Goal: Information Seeking & Learning: Learn about a topic

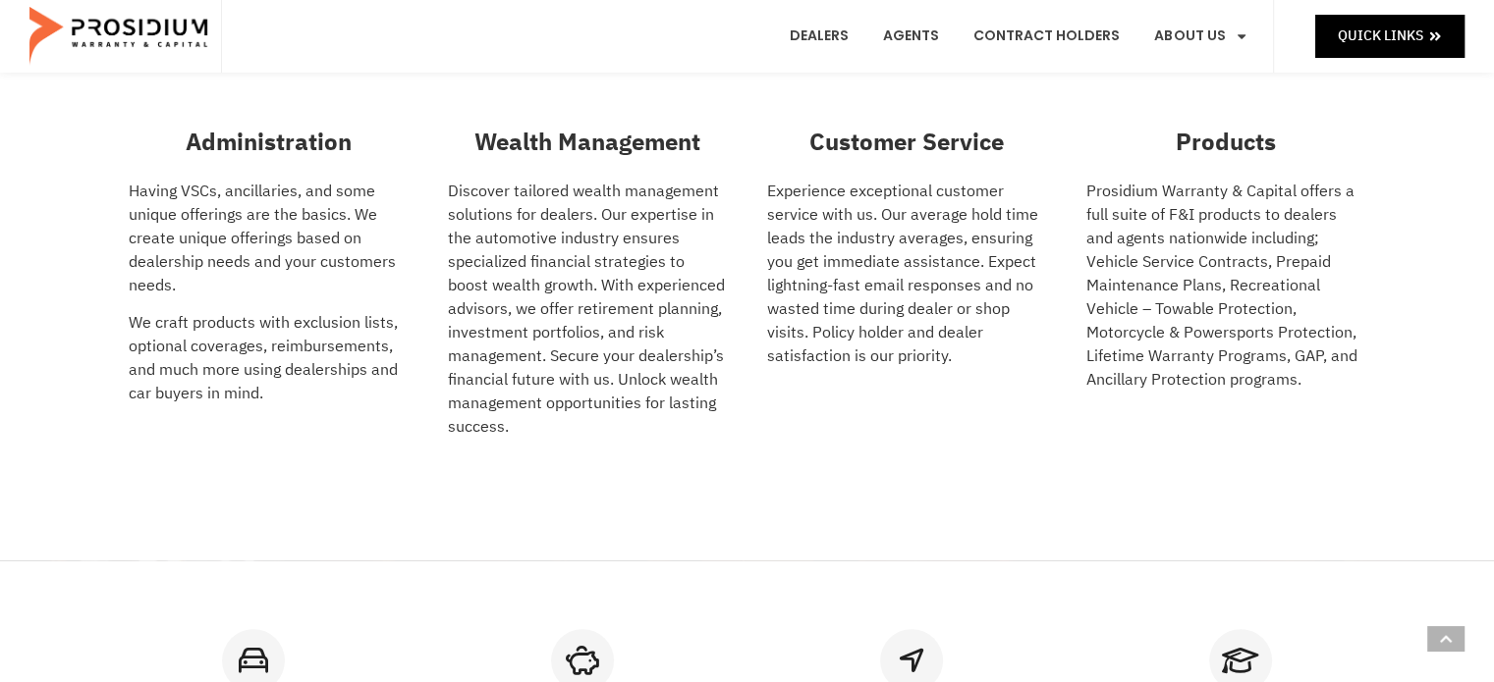
scroll to position [589, 0]
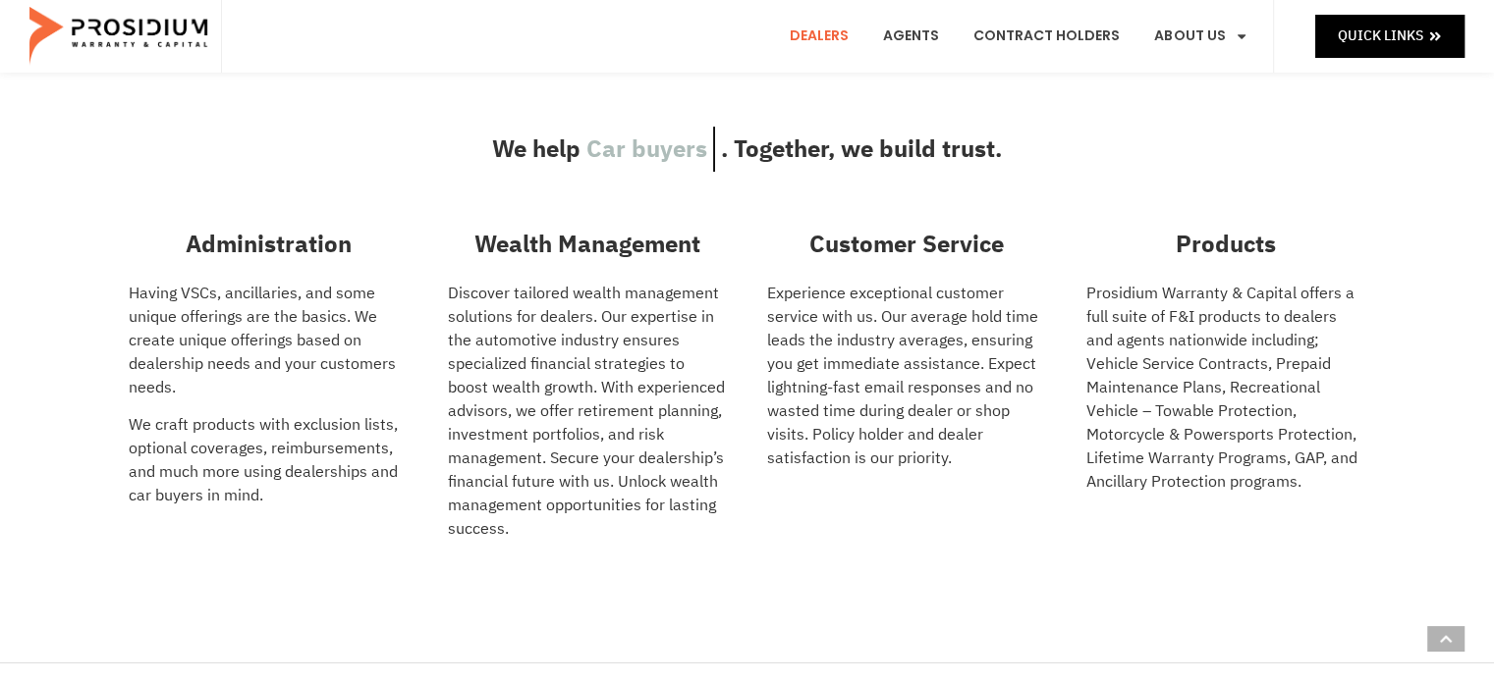
click at [829, 34] on link "Dealers" at bounding box center [819, 36] width 88 height 73
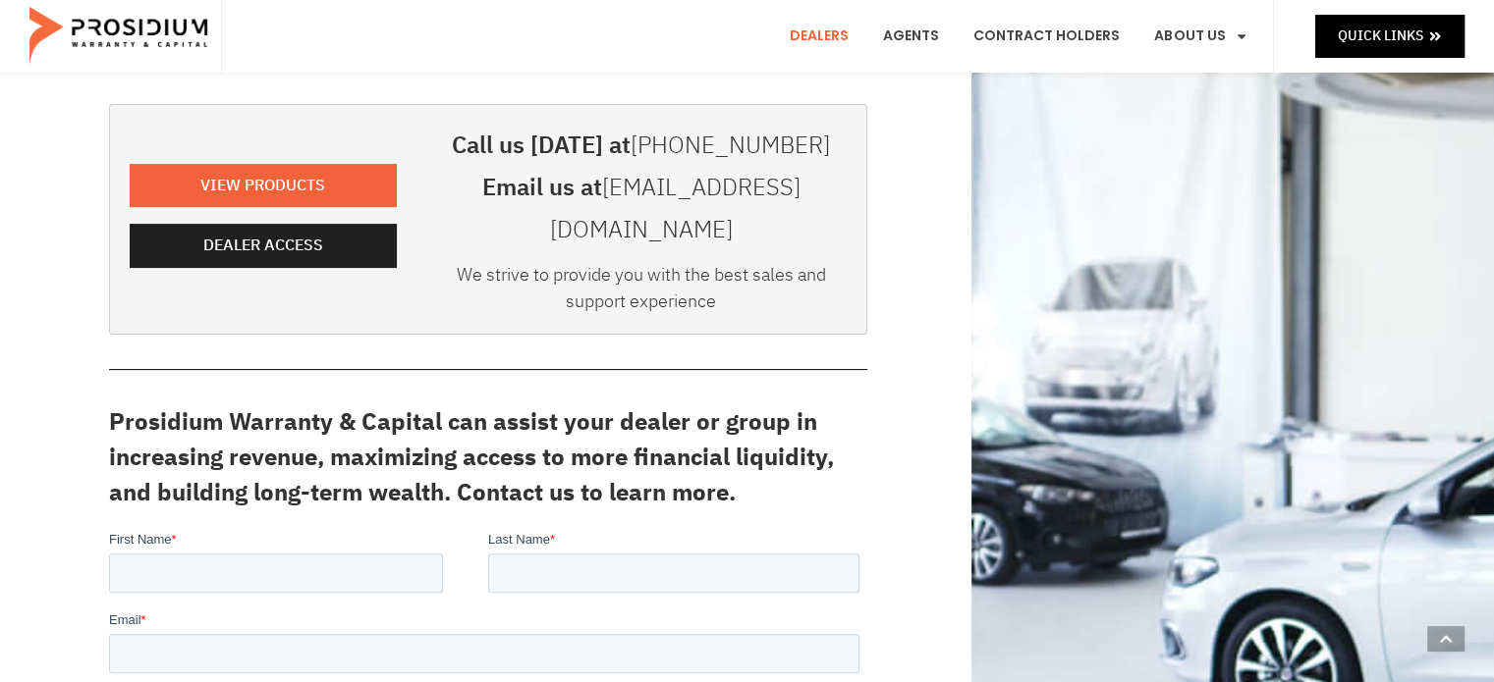
scroll to position [196, 0]
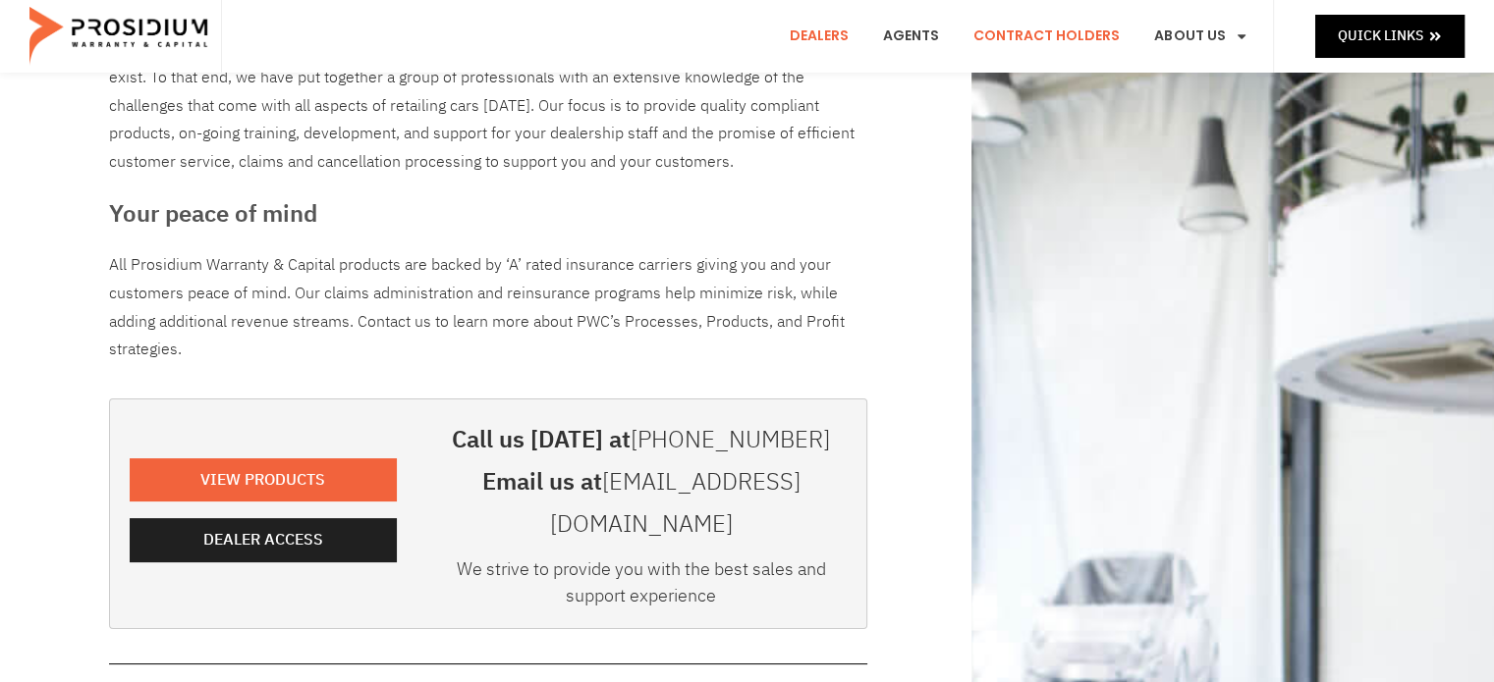
click at [1008, 40] on link "Contract Holders" at bounding box center [1046, 36] width 176 height 73
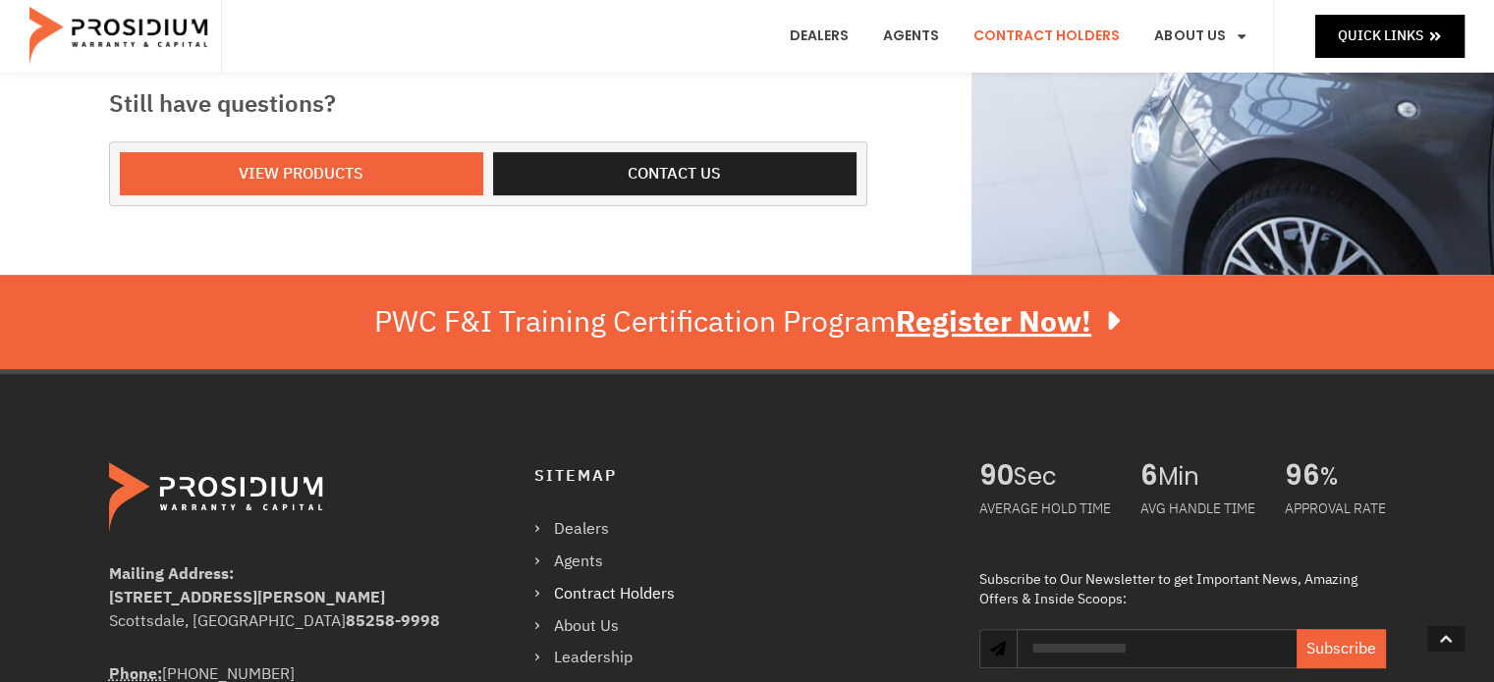
scroll to position [982, 0]
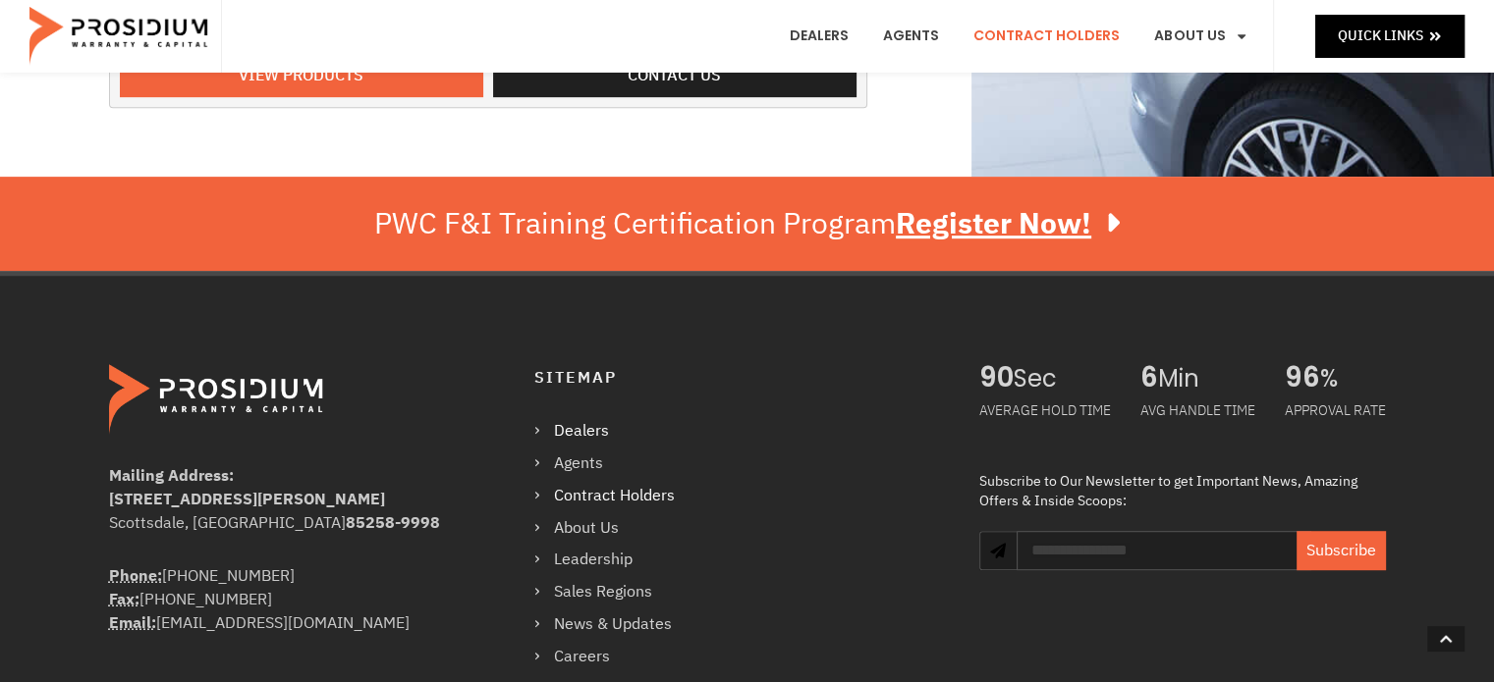
click at [572, 426] on link "Dealers" at bounding box center [614, 431] width 160 height 28
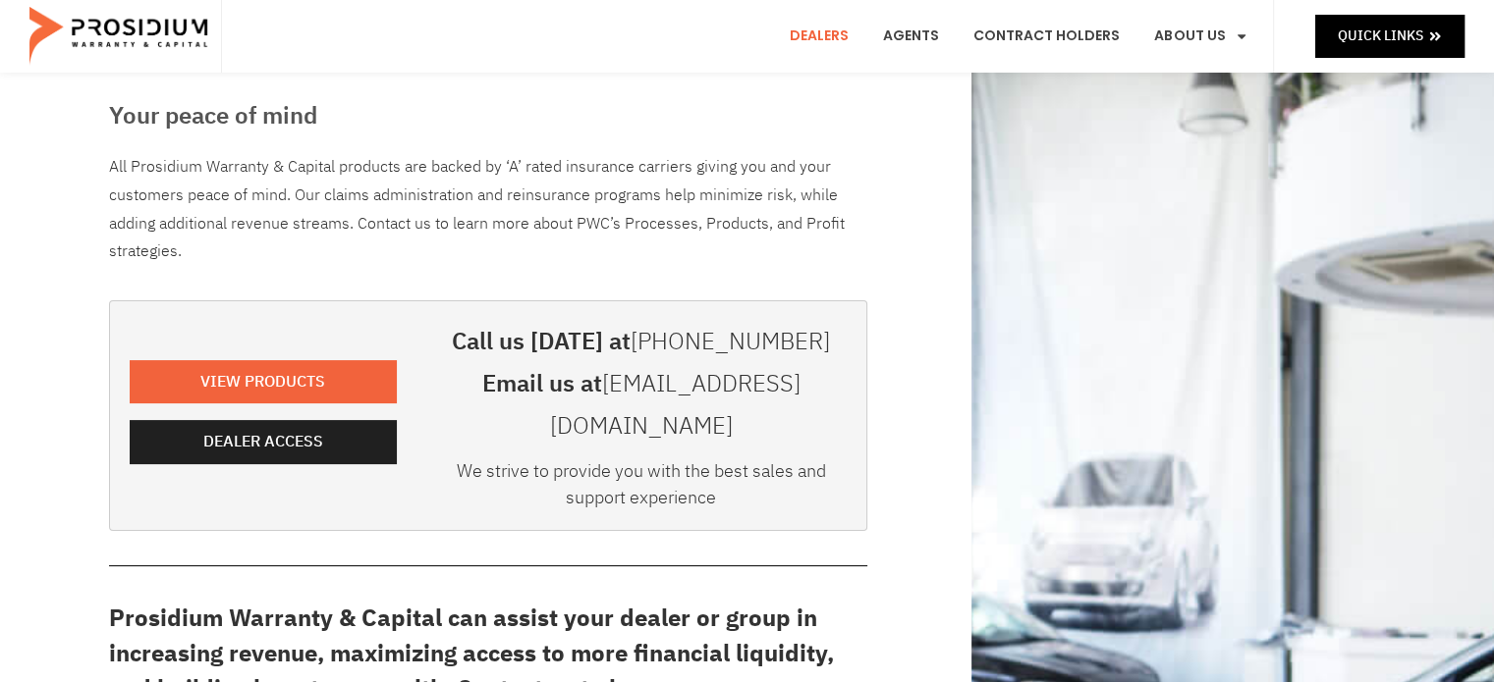
scroll to position [295, 0]
click at [296, 428] on span "Dealer Access" at bounding box center [267, 442] width 120 height 28
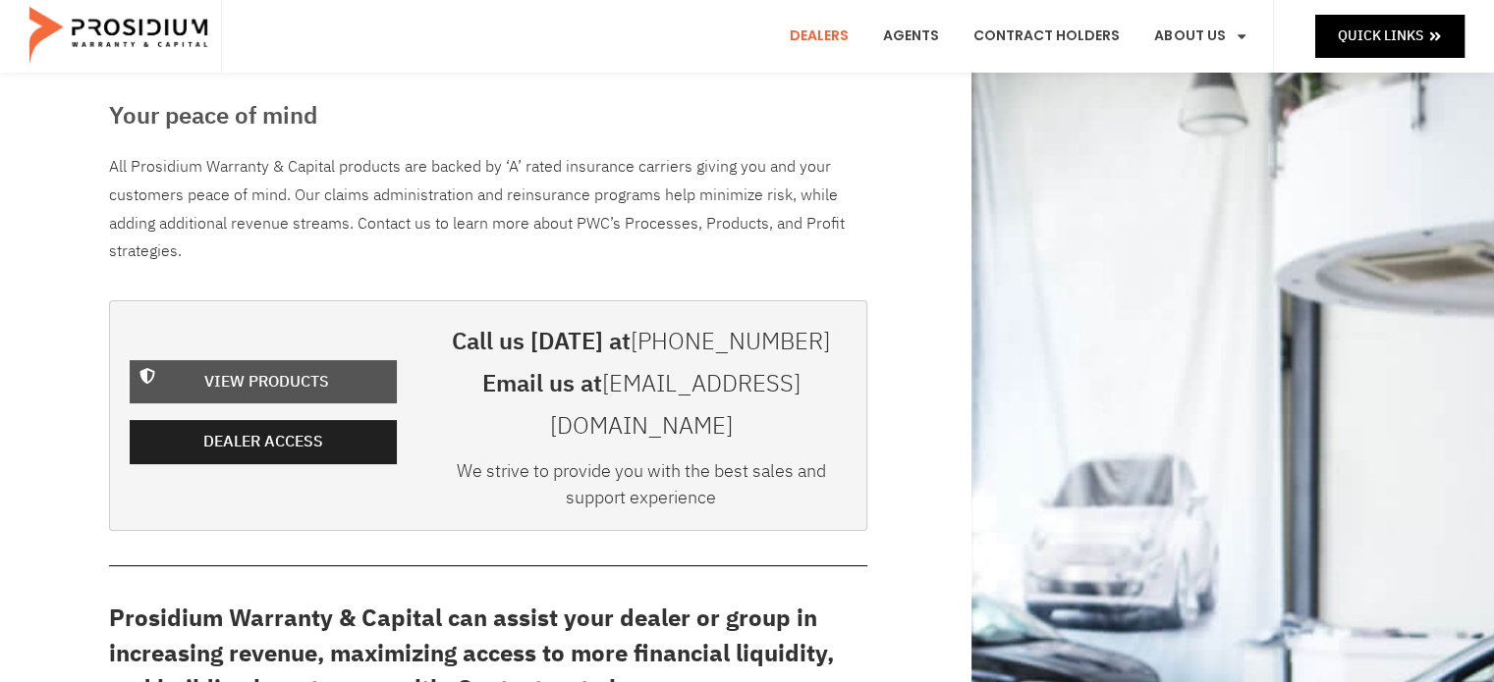
click at [276, 368] on span "View Products" at bounding box center [266, 382] width 125 height 28
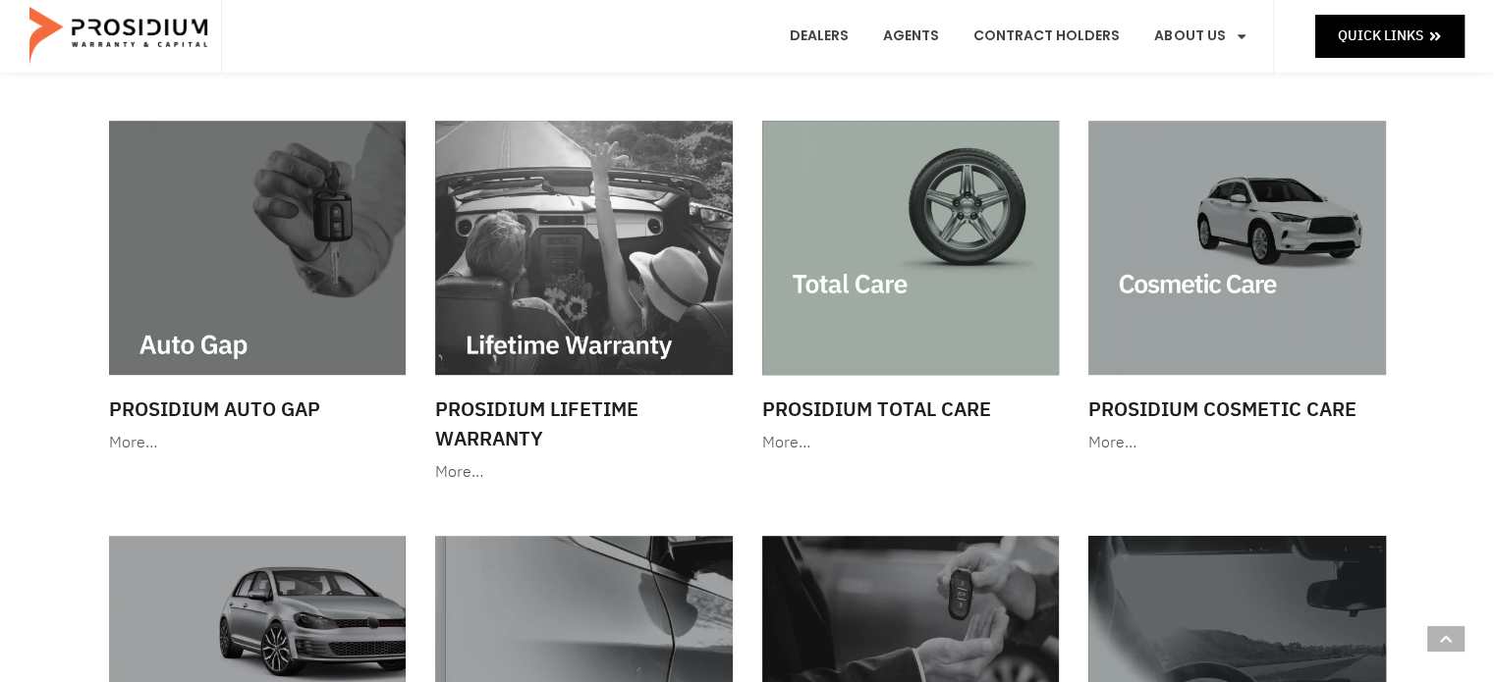
scroll to position [982, 0]
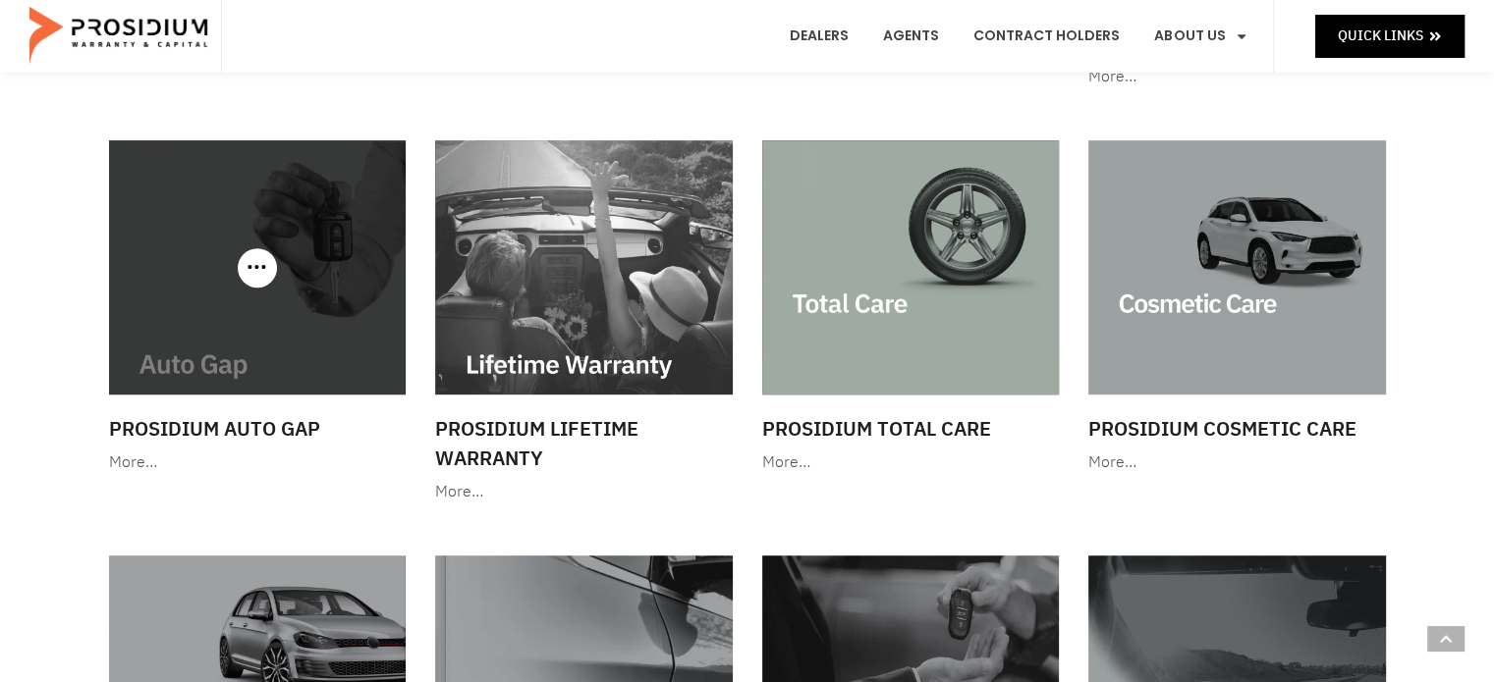
click at [232, 388] on img at bounding box center [258, 267] width 298 height 254
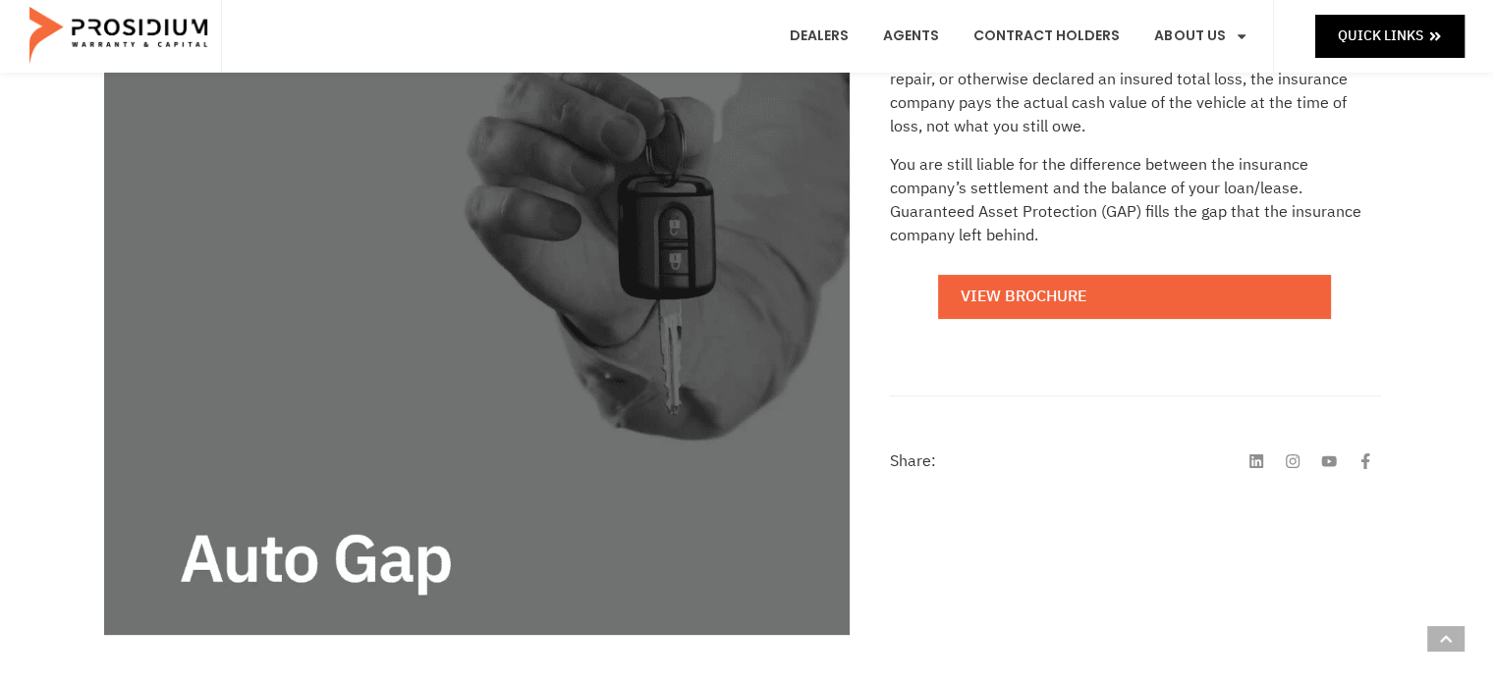
scroll to position [295, 0]
